Goal: Check status

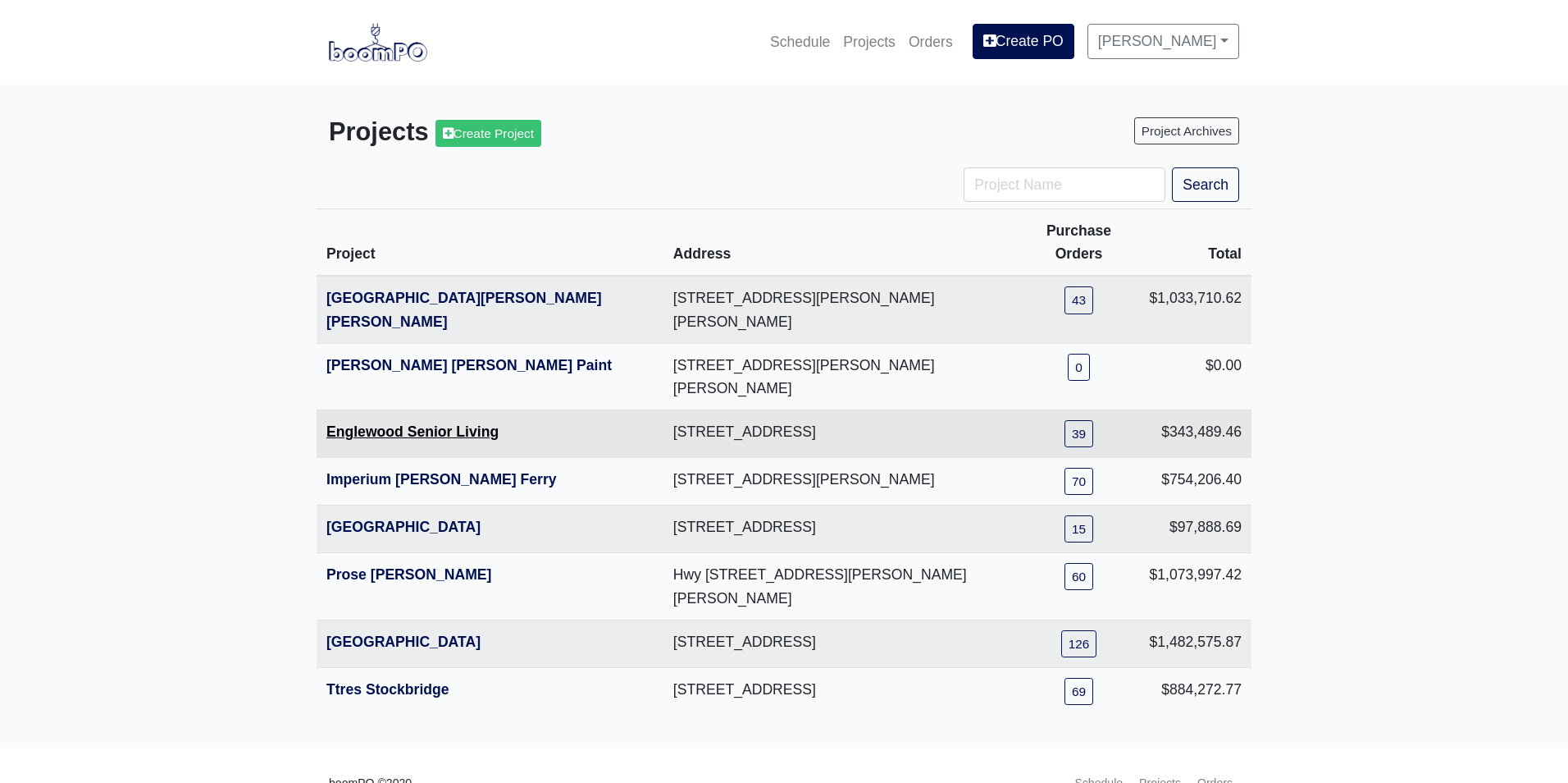
click at [354, 423] on link "Englewood Senior Living" at bounding box center [412, 432] width 172 height 16
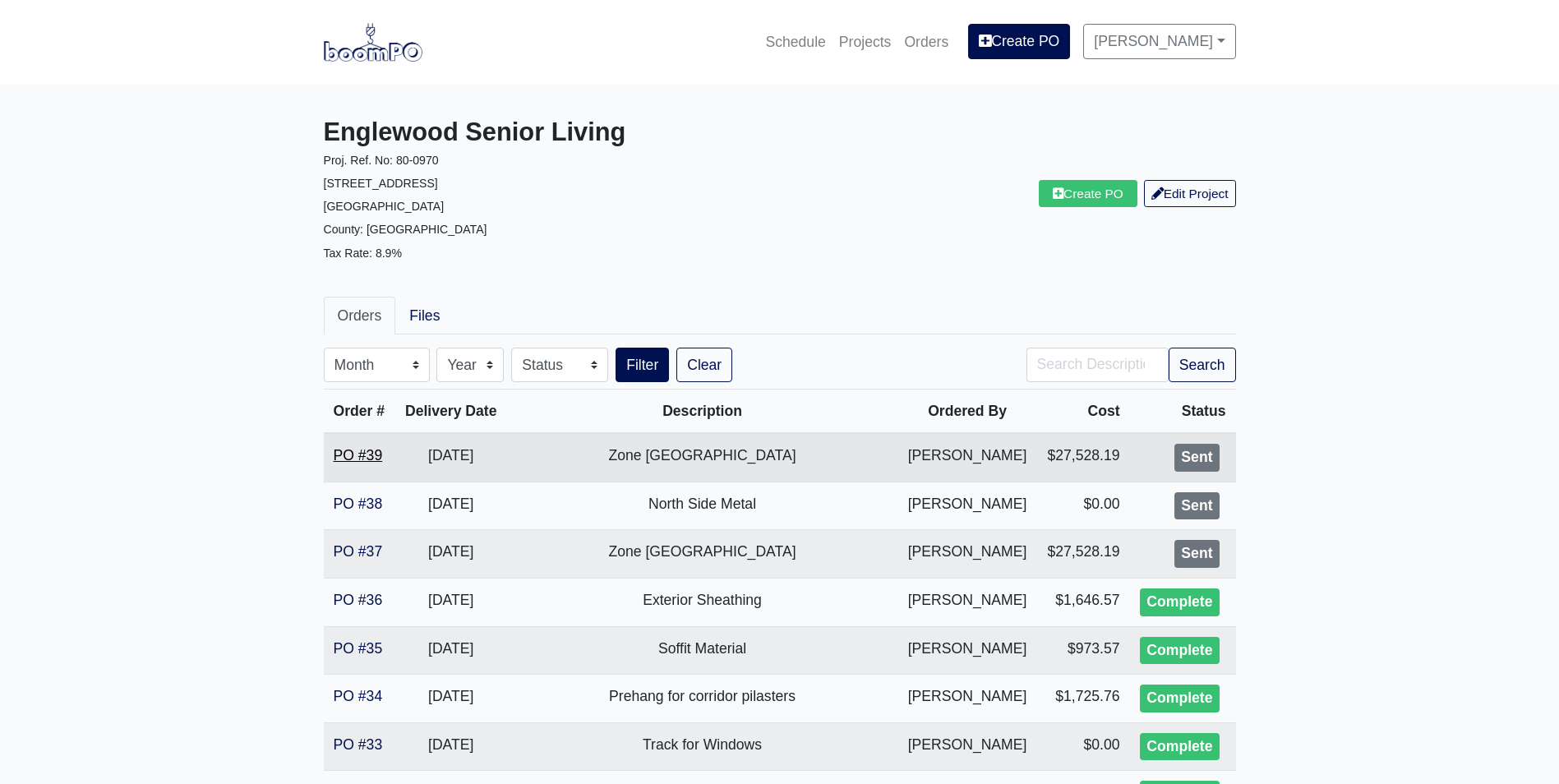
click at [339, 453] on link "PO #39" at bounding box center [358, 455] width 50 height 16
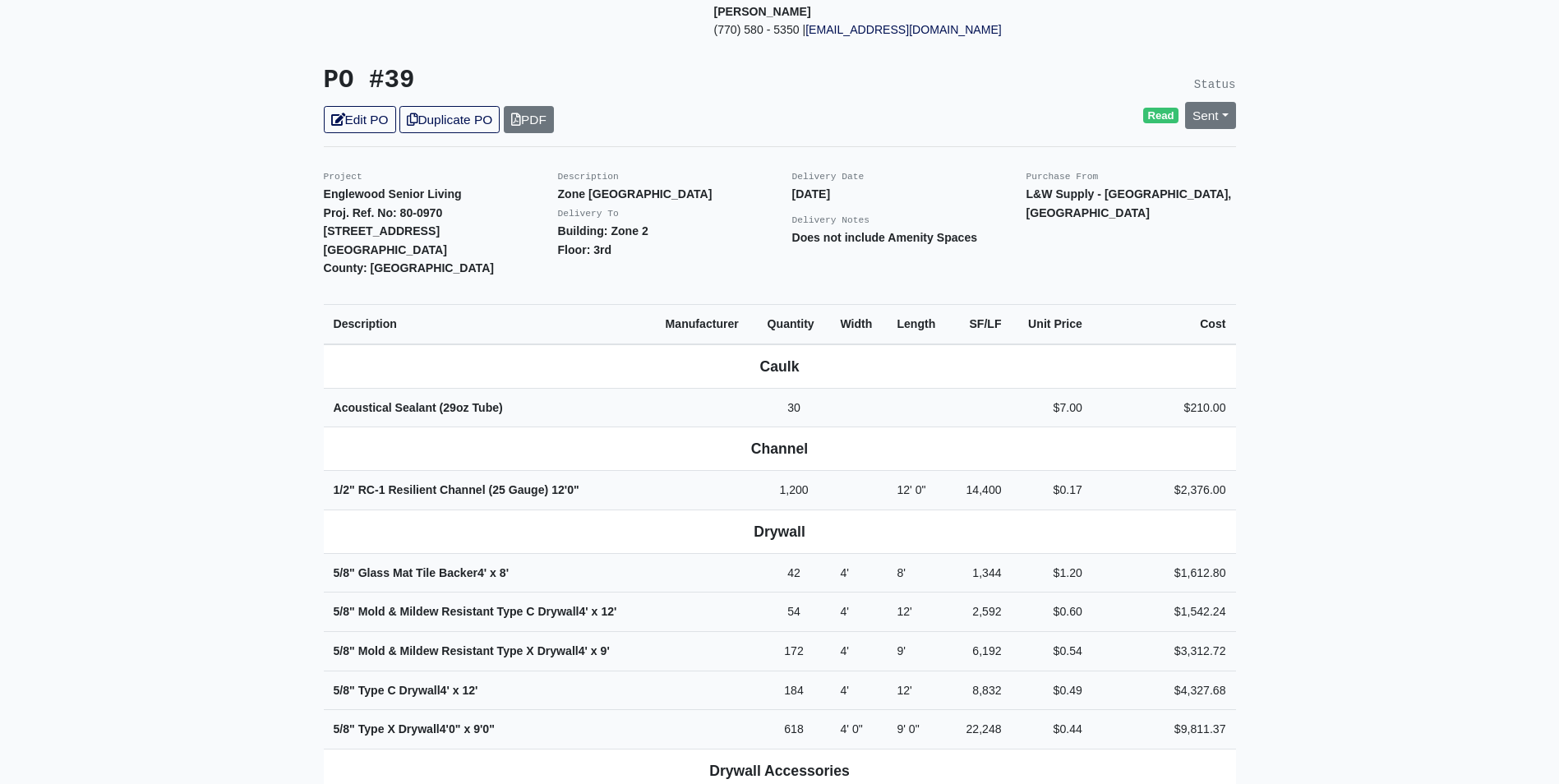
scroll to position [246, 0]
